Goal: Information Seeking & Learning: Learn about a topic

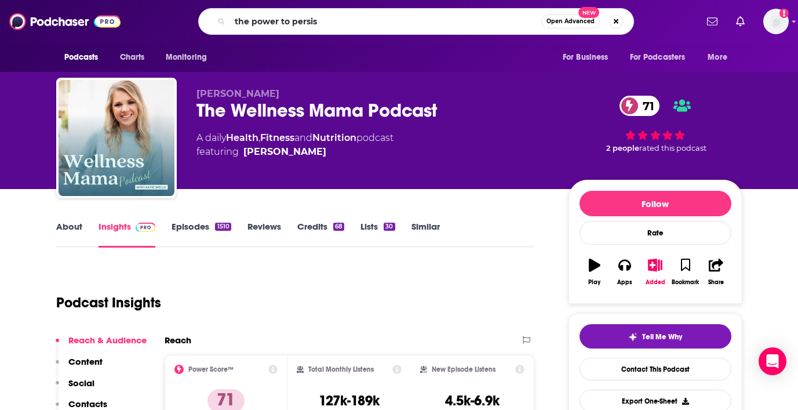
type input "the power to persist"
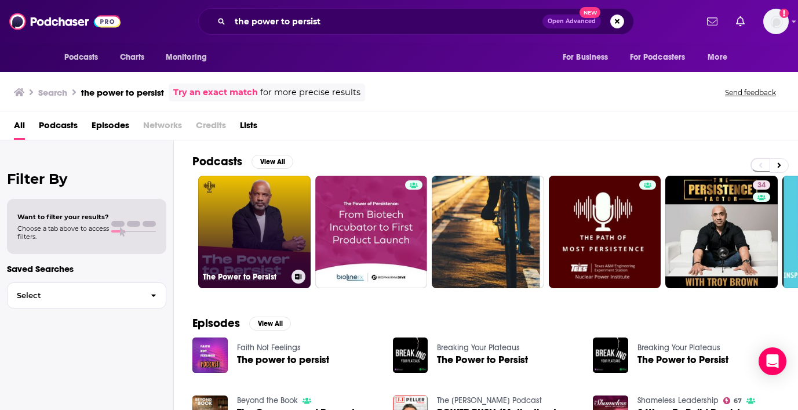
click at [240, 232] on link "The Power to Persist" at bounding box center [254, 232] width 112 height 112
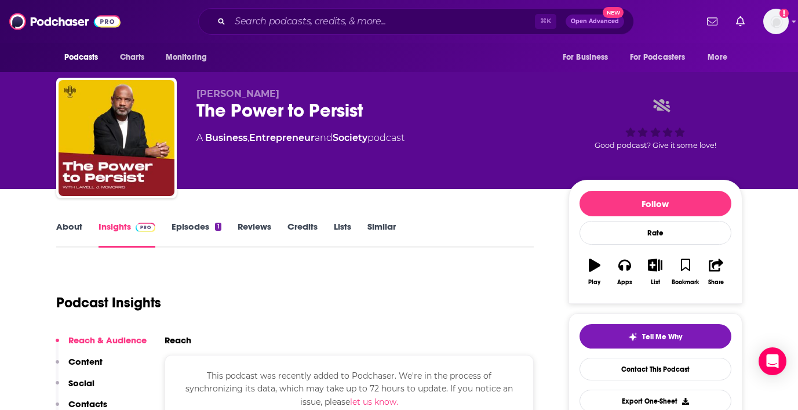
click at [189, 224] on link "Episodes 1" at bounding box center [195, 234] width 49 height 27
